Goal: Communication & Community: Answer question/provide support

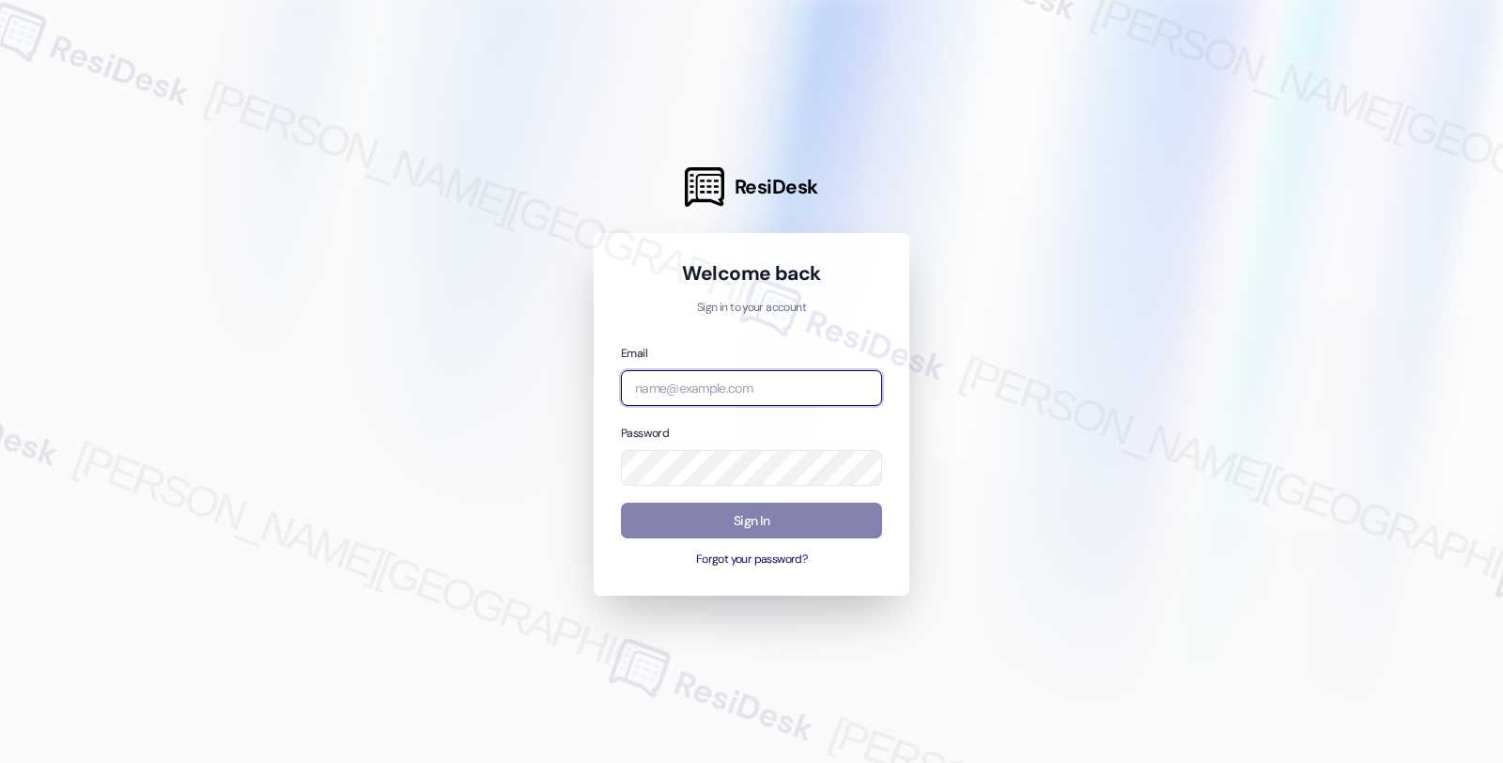
click at [735, 393] on input "email" at bounding box center [751, 388] width 261 height 37
type input "automated-surveys-orion_housing-fides.[PERSON_NAME]@orion_[DOMAIN_NAME]"
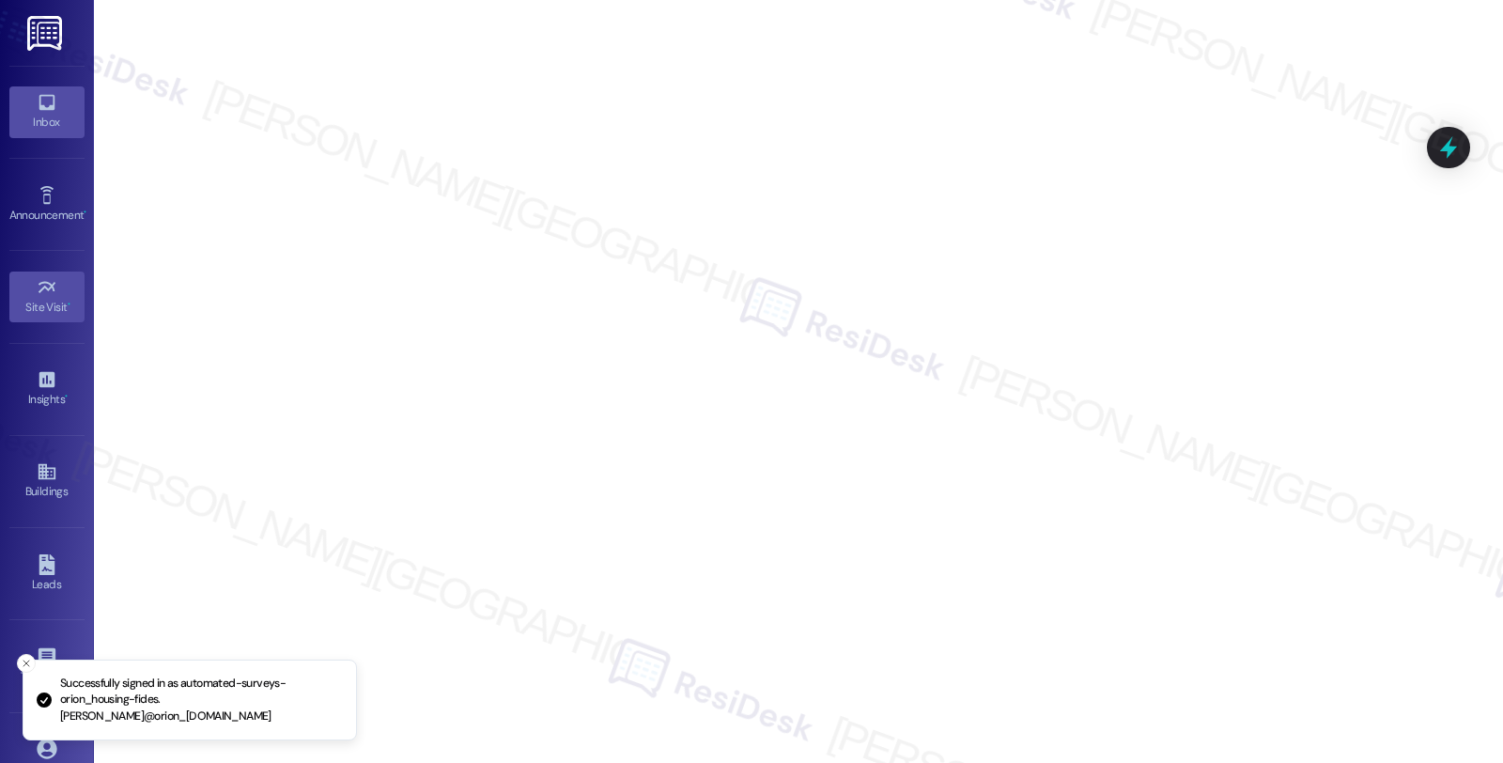
click at [31, 118] on div "Inbox" at bounding box center [47, 122] width 94 height 19
